Goal: Task Accomplishment & Management: Use online tool/utility

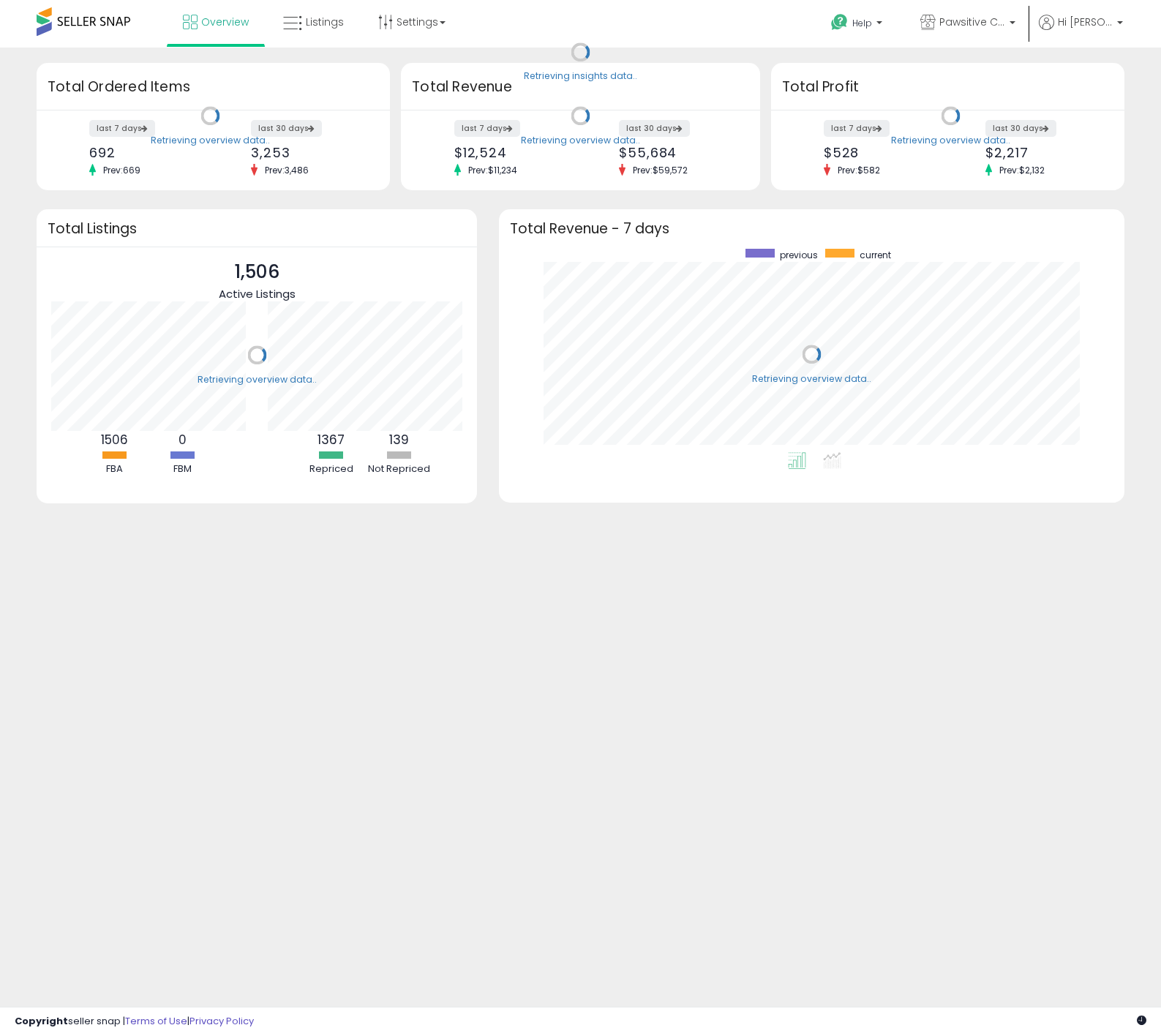
scroll to position [204, 597]
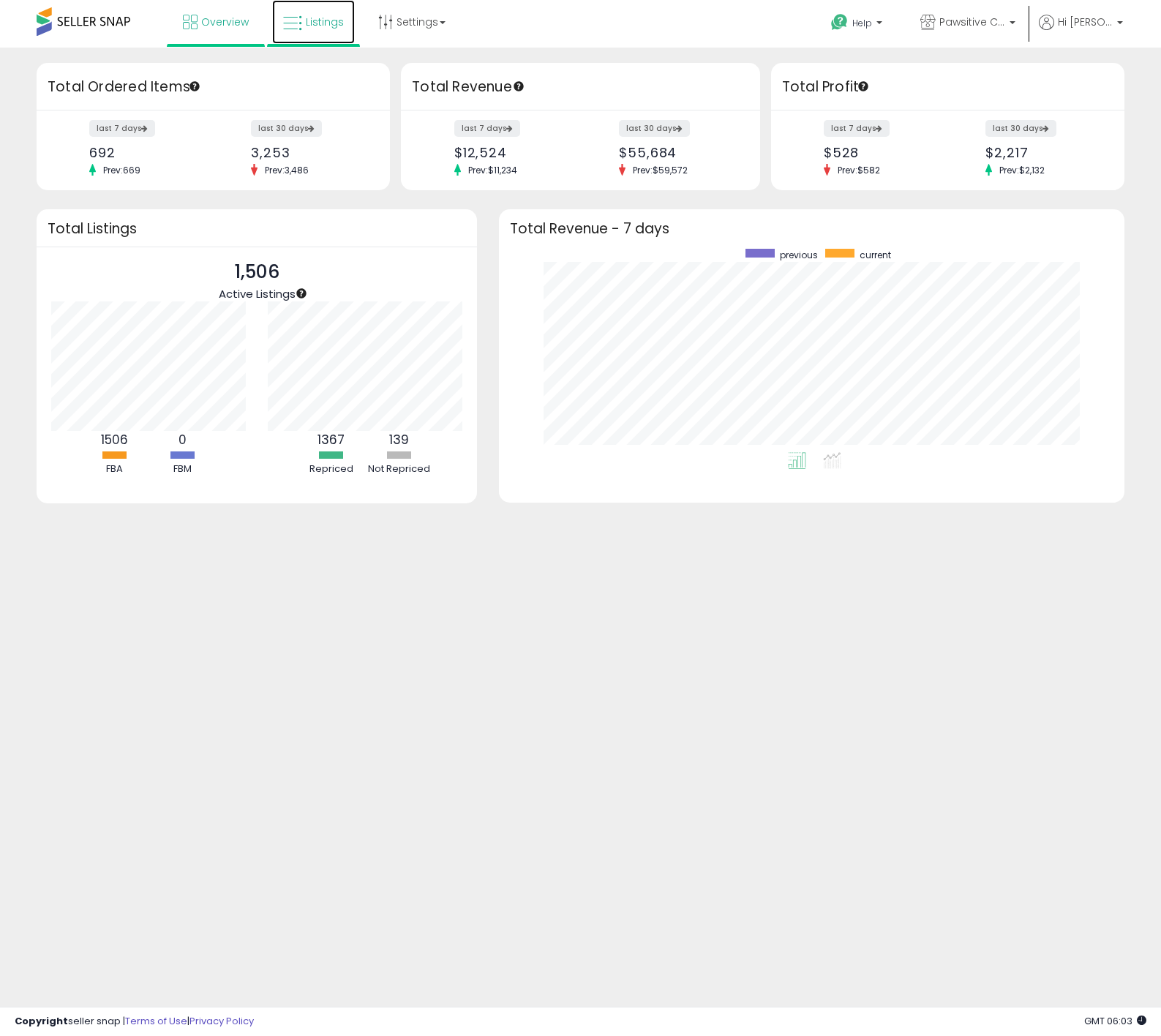
click at [323, 15] on span "Listings" at bounding box center [325, 22] width 38 height 15
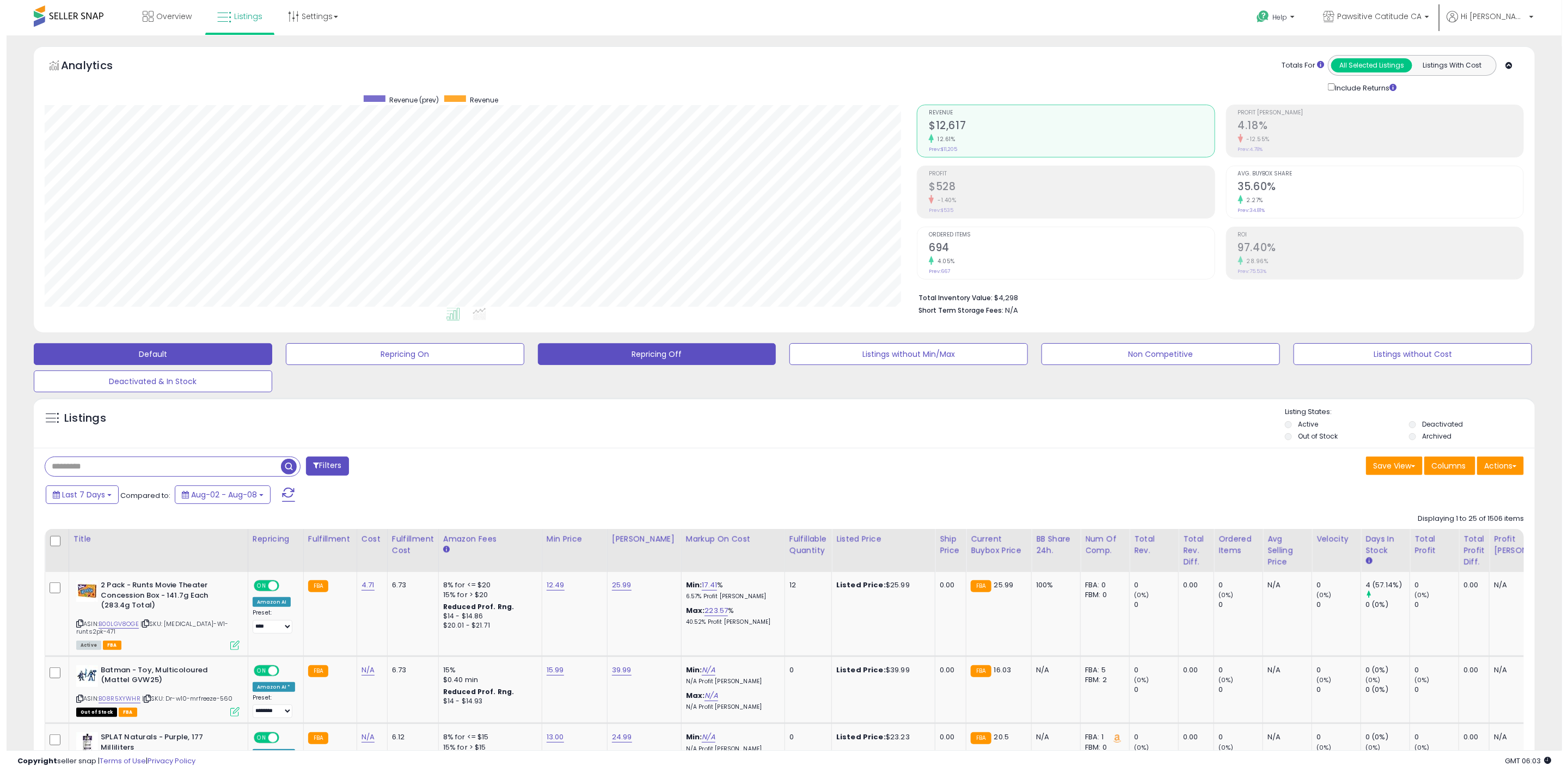
scroll to position [224, 872]
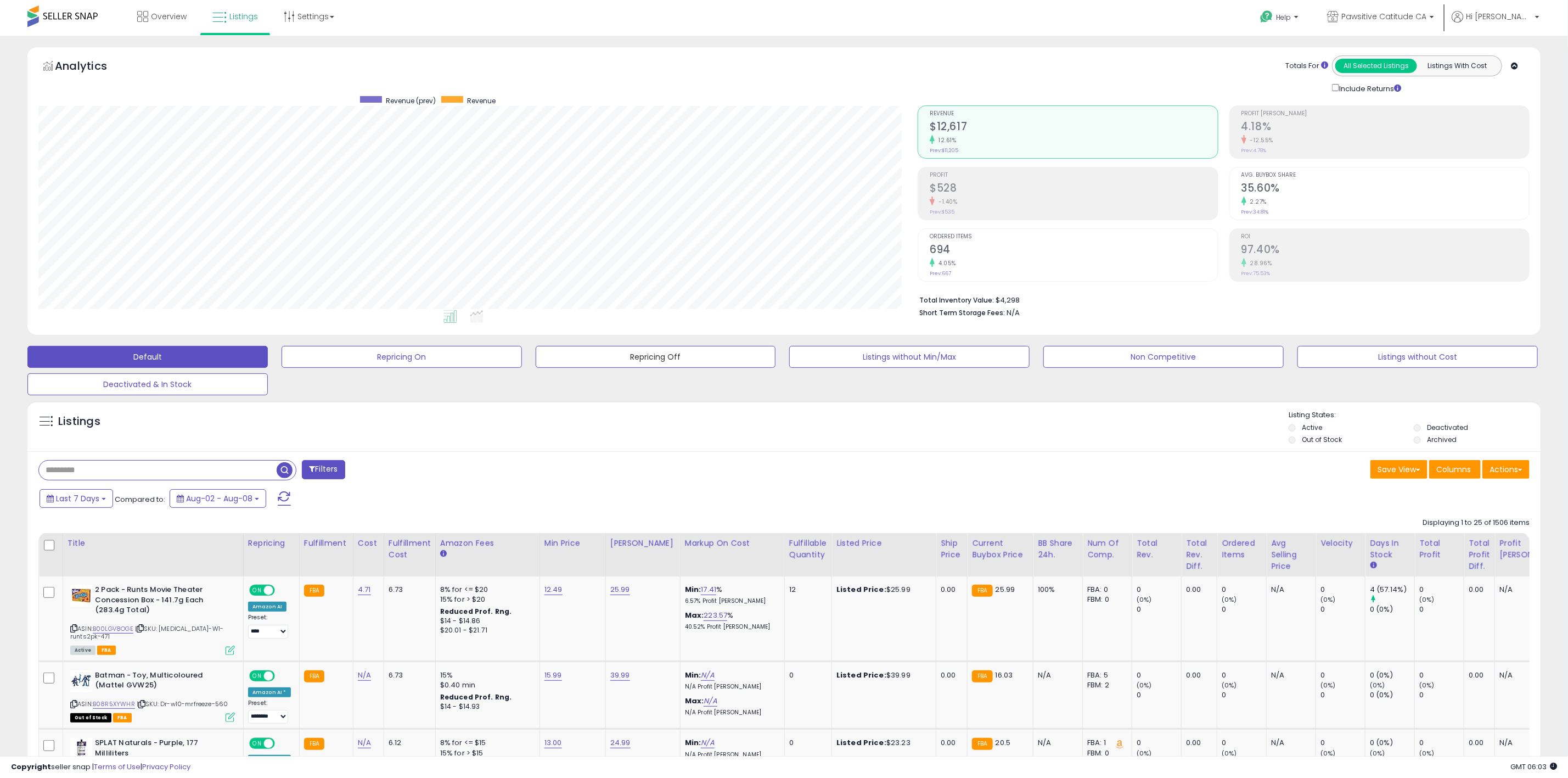
drag, startPoint x: 665, startPoint y: 358, endPoint x: 636, endPoint y: 326, distance: 43.2
click at [522, 358] on button "Repricing Off" at bounding box center [402, 357] width 240 height 22
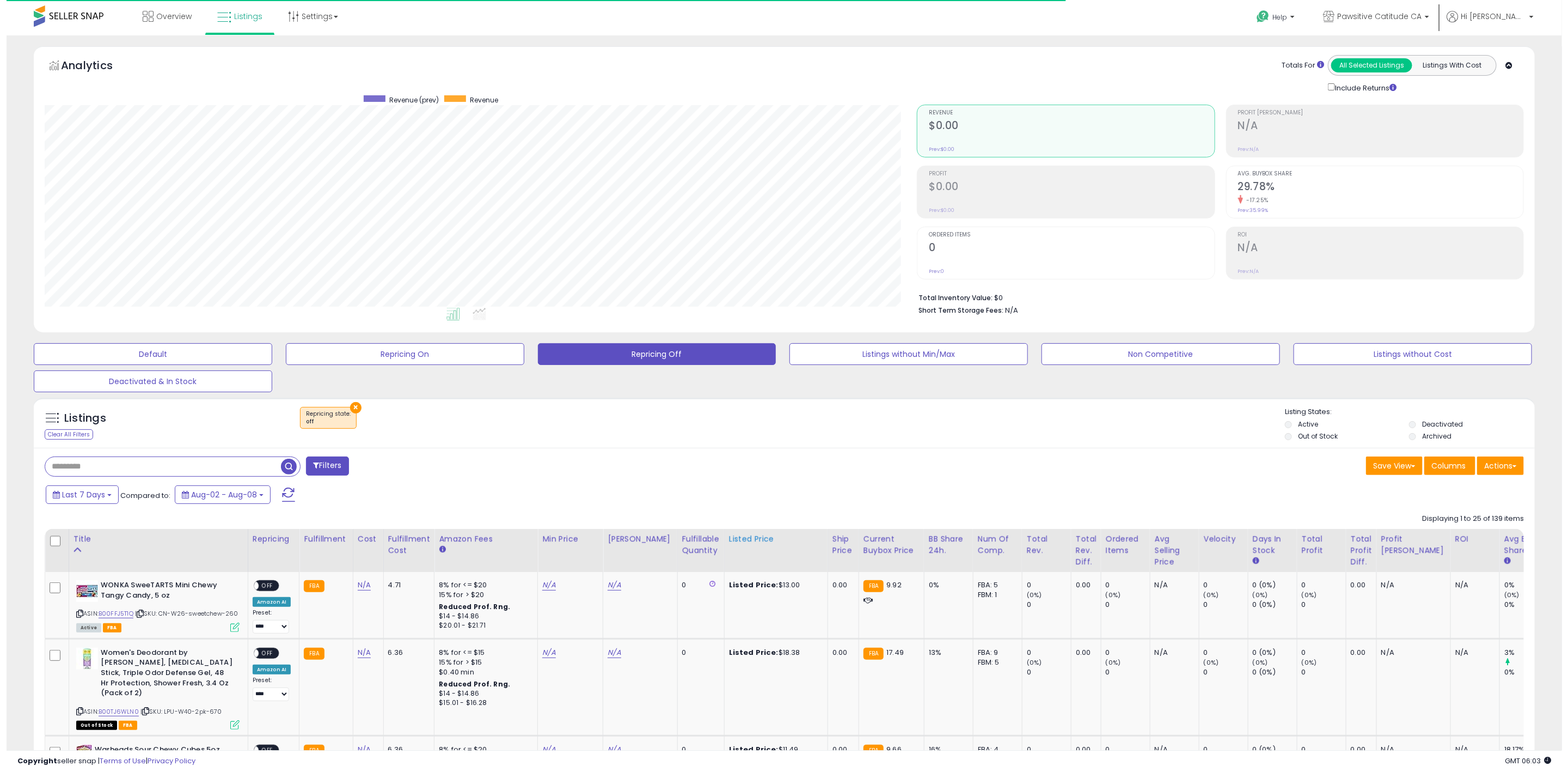
scroll to position [224, 872]
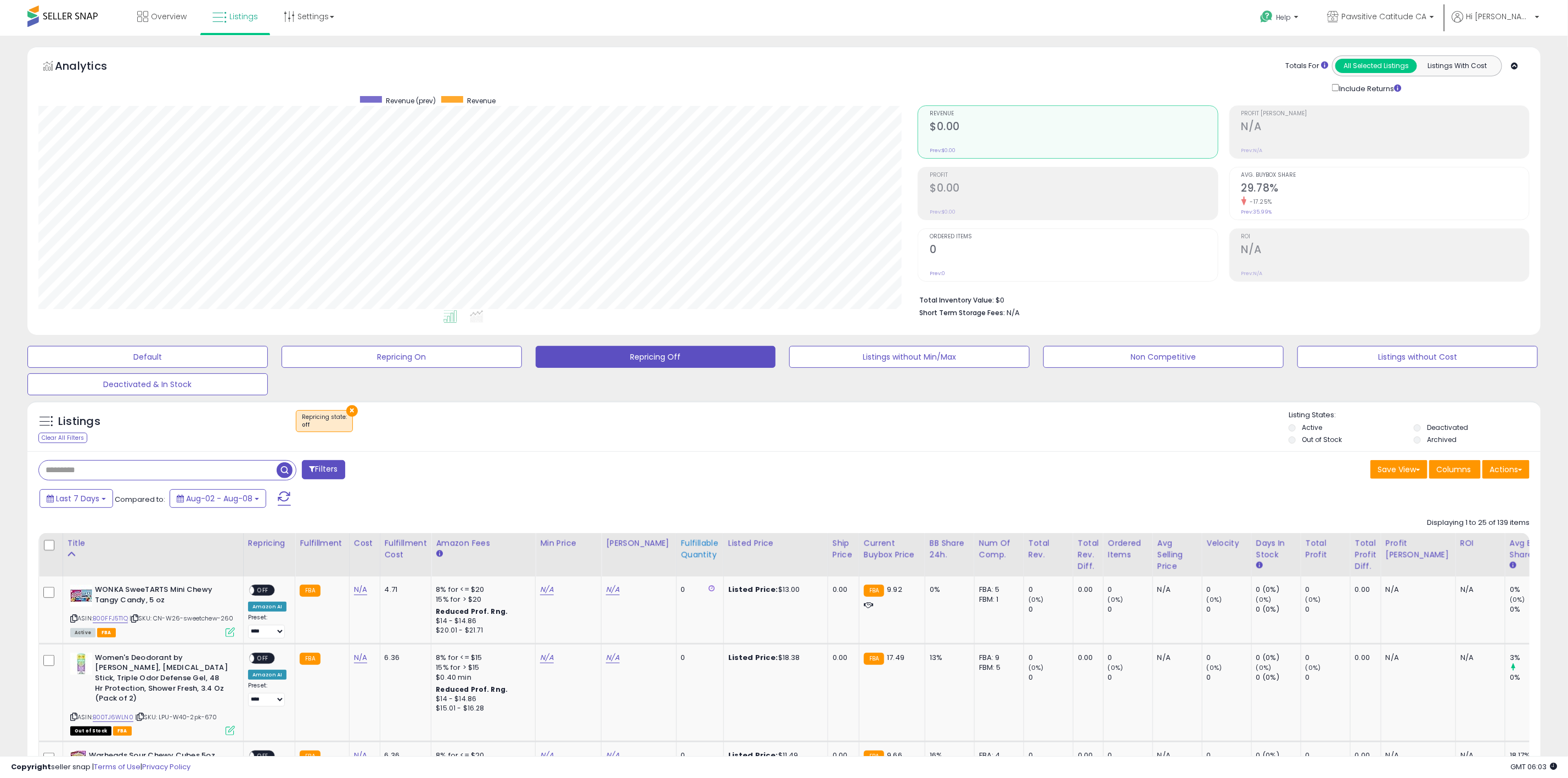
click at [681, 550] on div "Fulfillable Quantity" at bounding box center [700, 548] width 38 height 23
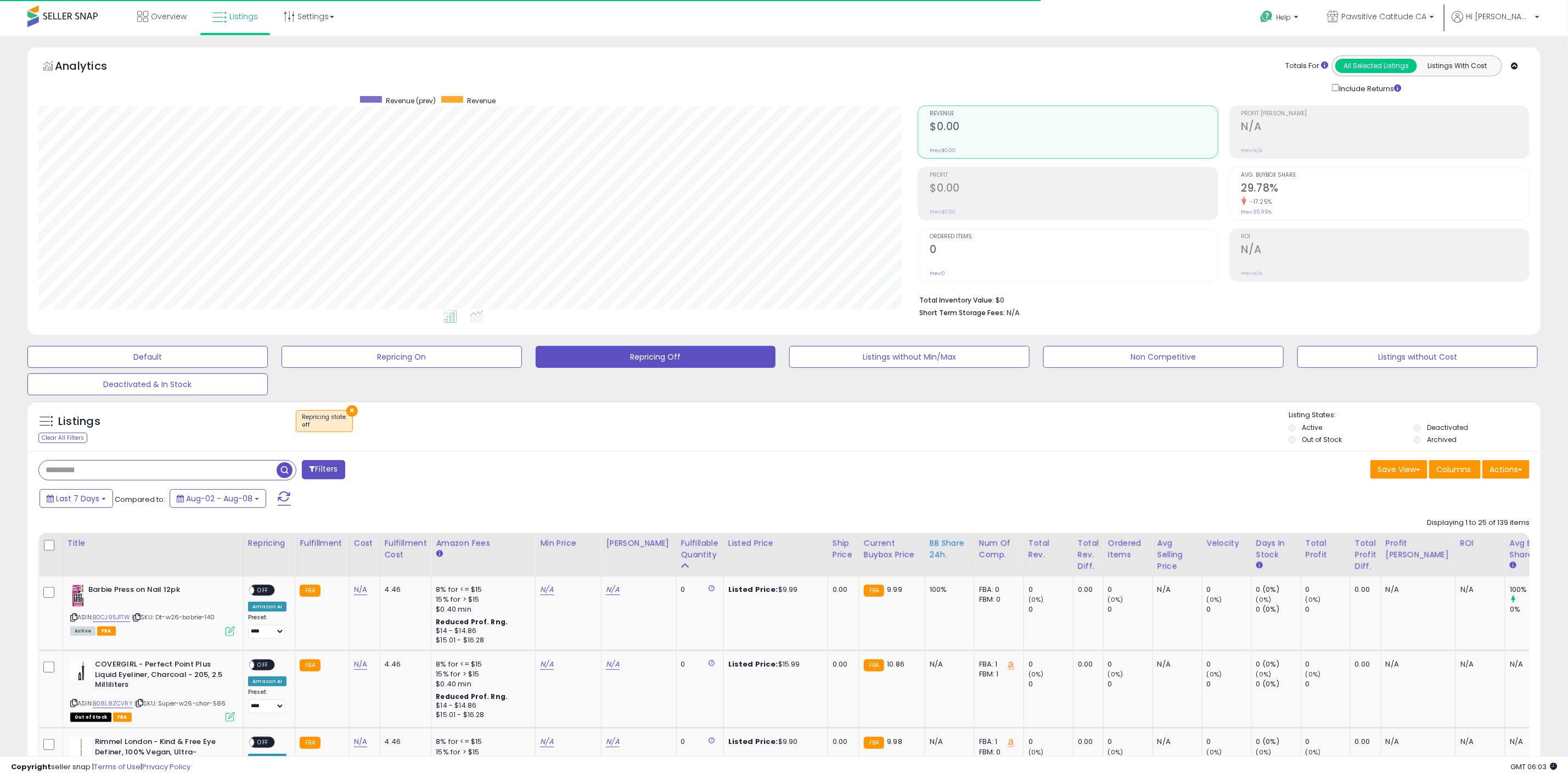
scroll to position [548652, 548056]
